Goal: Task Accomplishment & Management: Use online tool/utility

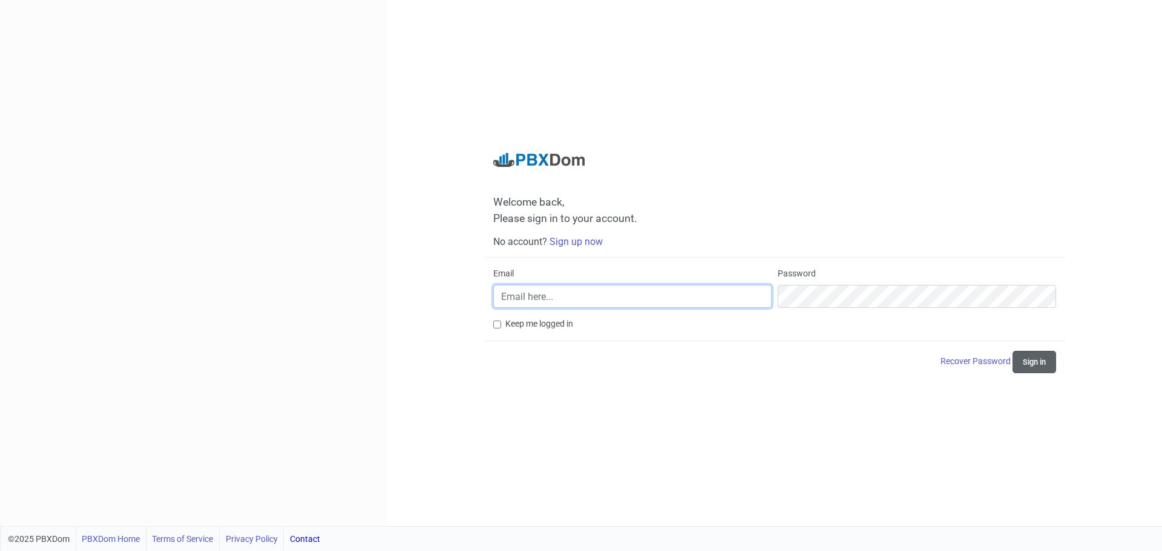
type input "aerroyeugui@gmail.com"
click at [1036, 359] on button "Sign in" at bounding box center [1034, 362] width 44 height 22
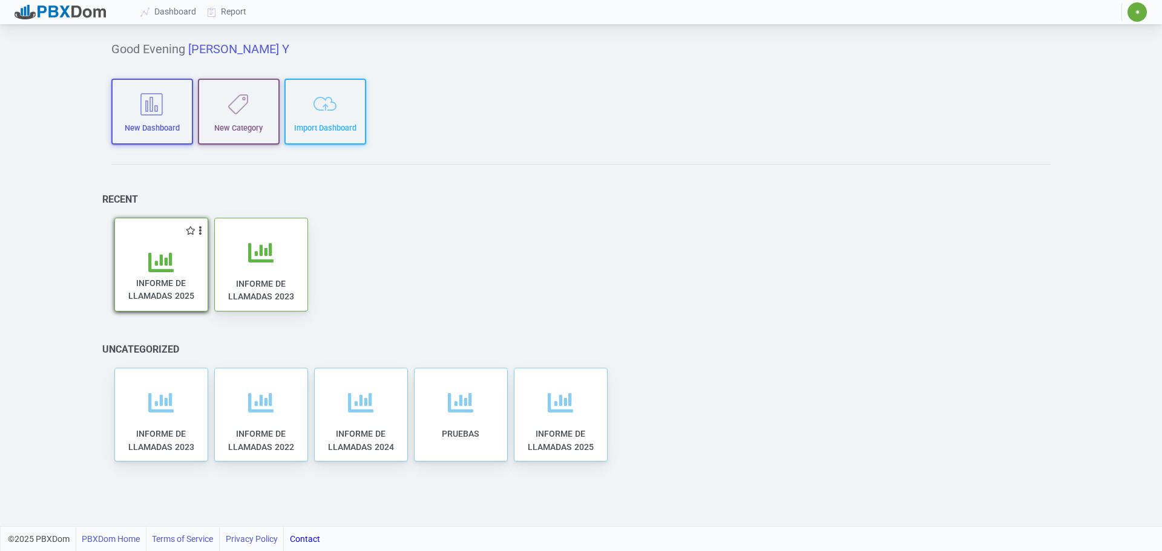
click at [178, 276] on div "INFORME DE LLAMADAS 2025" at bounding box center [161, 282] width 68 height 65
